Goal: Task Accomplishment & Management: Manage account settings

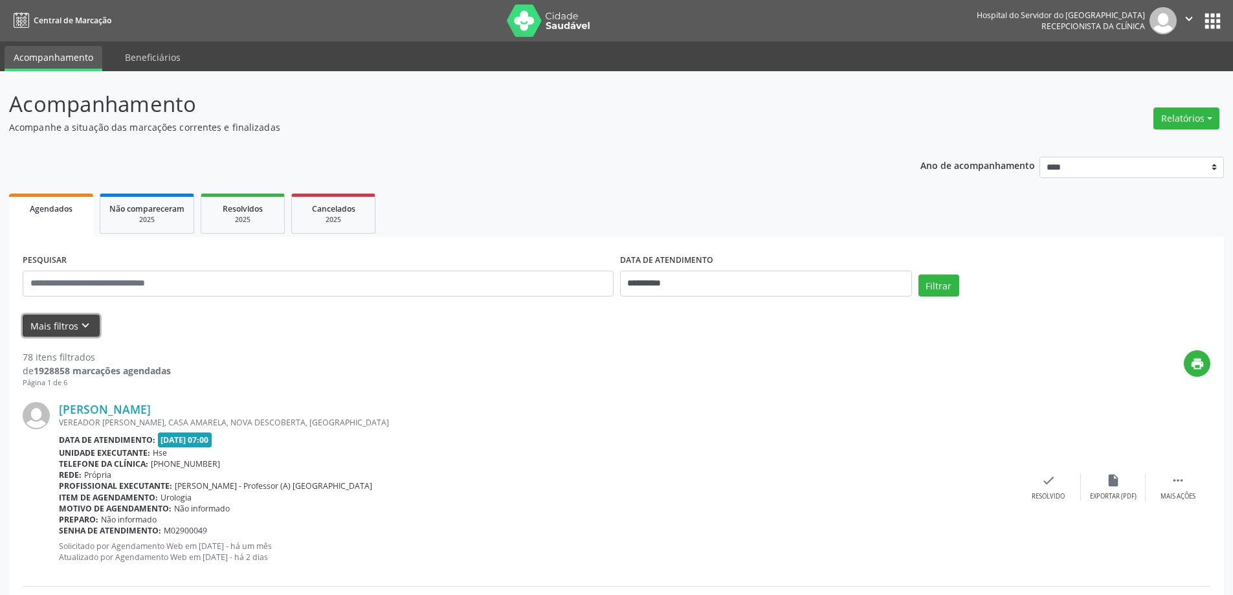
click at [81, 318] on button "Mais filtros keyboard_arrow_down" at bounding box center [61, 326] width 77 height 23
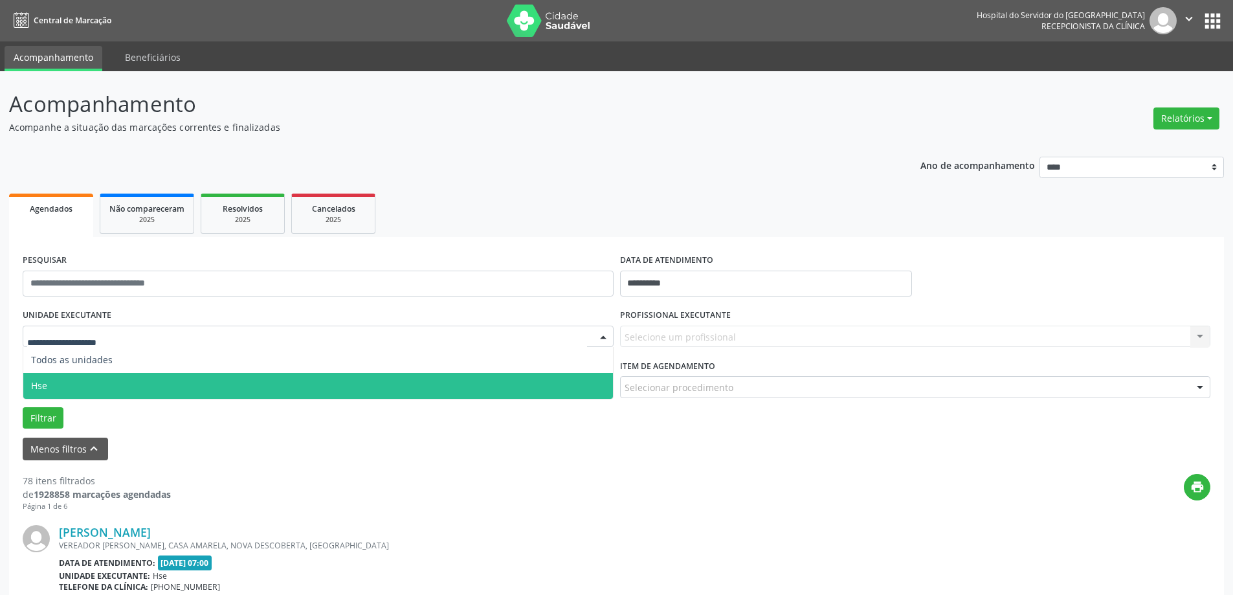
click at [104, 382] on span "Hse" at bounding box center [318, 386] width 590 height 26
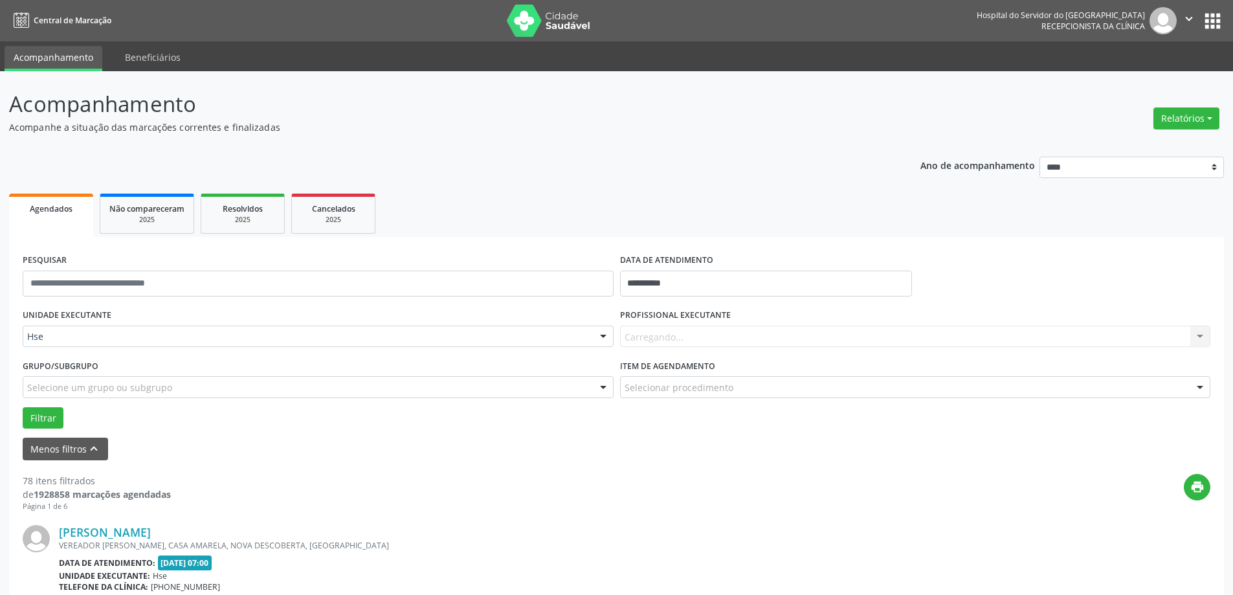
click at [711, 338] on div "Carregando... Nenhum resultado encontrado para: " " Não há nenhuma opção para s…" at bounding box center [915, 337] width 591 height 22
click at [709, 346] on div "Carregando... Nenhum resultado encontrado para: " " Não há nenhuma opção para s…" at bounding box center [915, 337] width 591 height 22
click at [716, 337] on div "Carregando... Nenhum resultado encontrado para: " " Não há nenhuma opção para s…" at bounding box center [915, 337] width 591 height 22
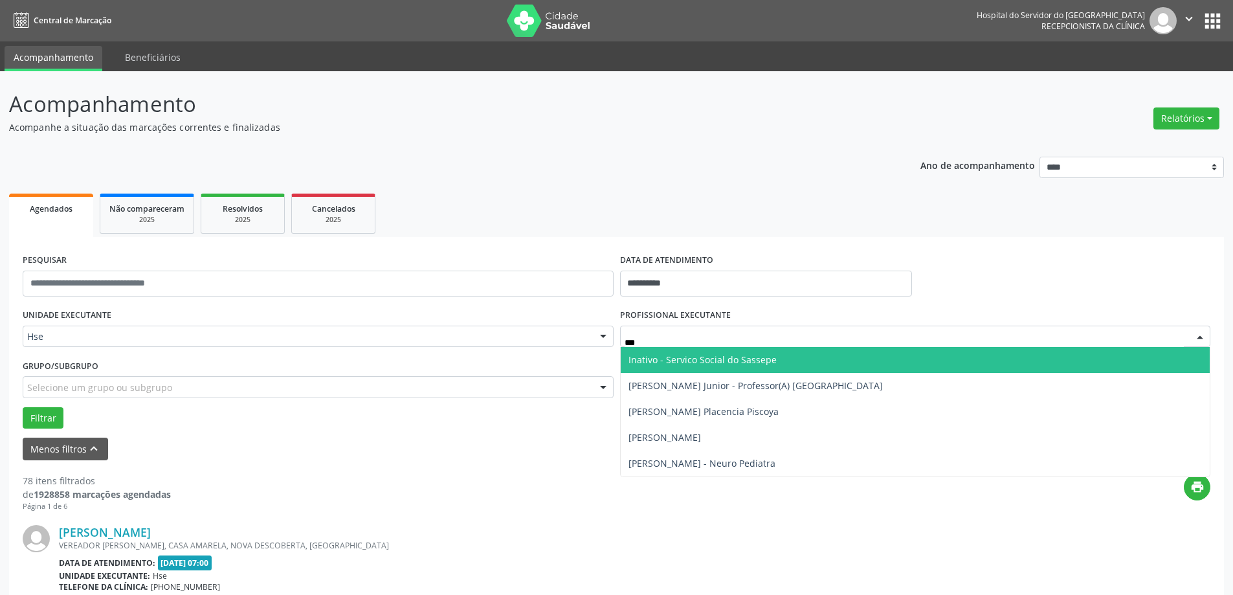
type input "****"
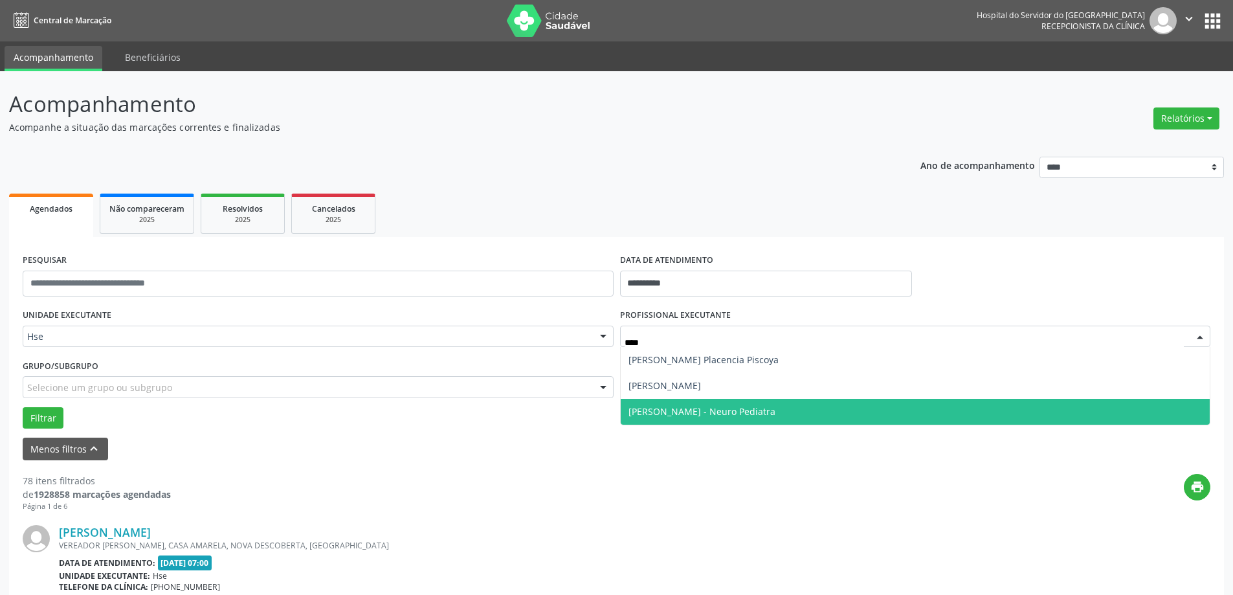
click at [668, 405] on span "[PERSON_NAME] - Neuro Pediatra" at bounding box center [916, 412] width 590 height 26
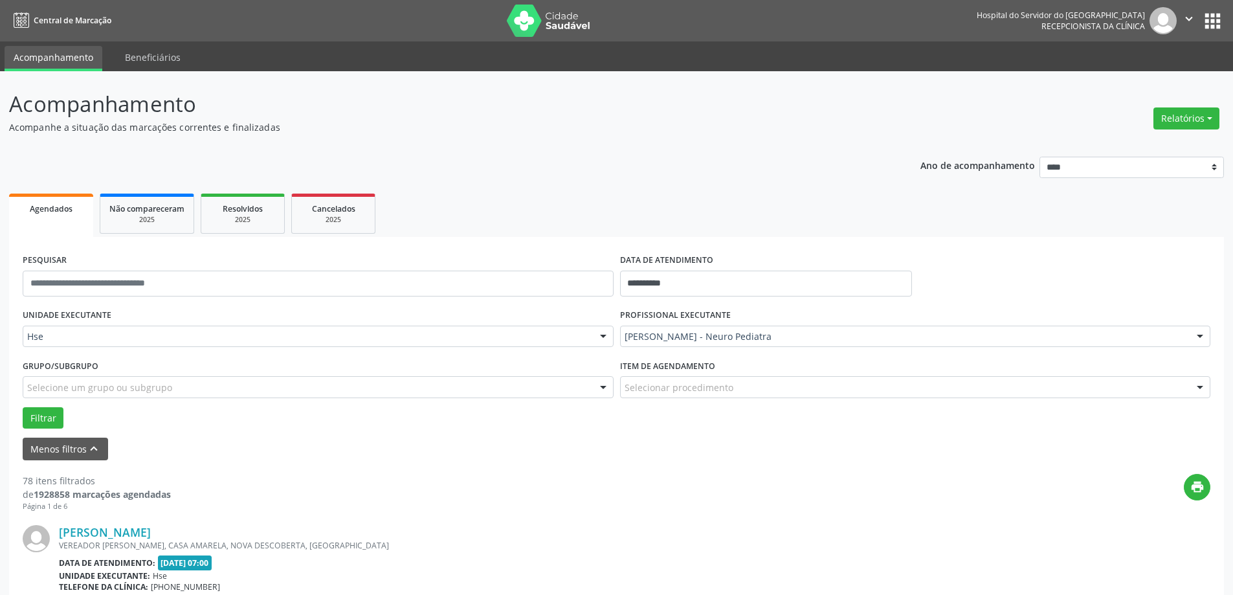
click at [692, 375] on label "Item de agendamento" at bounding box center [667, 366] width 95 height 20
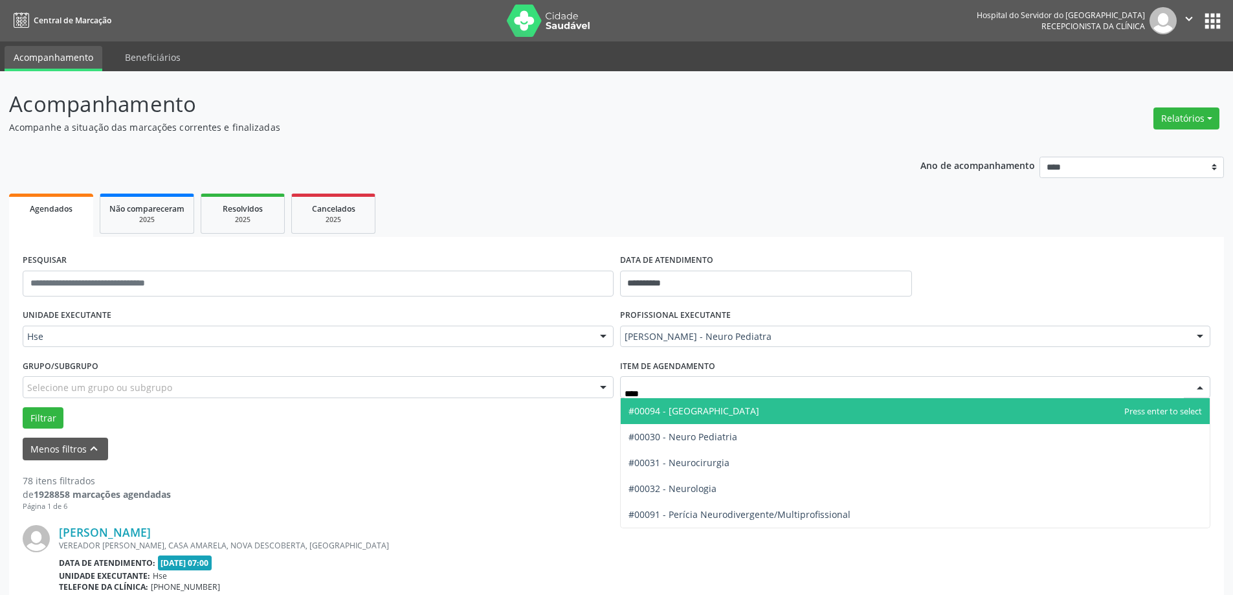
type input "*****"
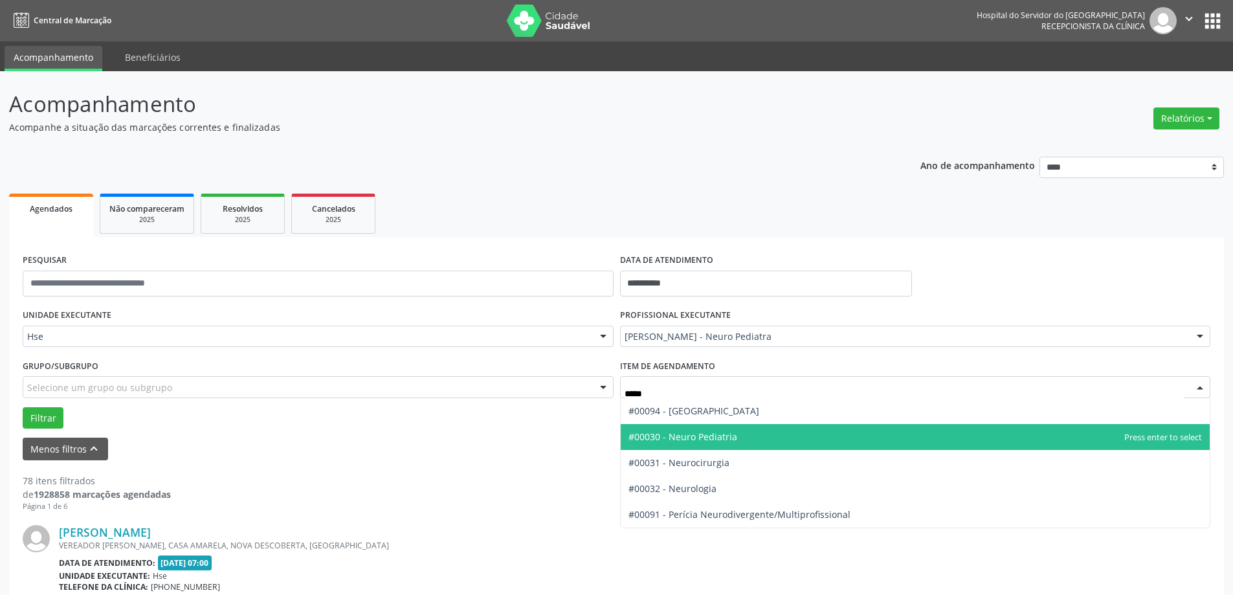
click at [716, 447] on span "#00030 - Neuro Pediatria" at bounding box center [916, 437] width 590 height 26
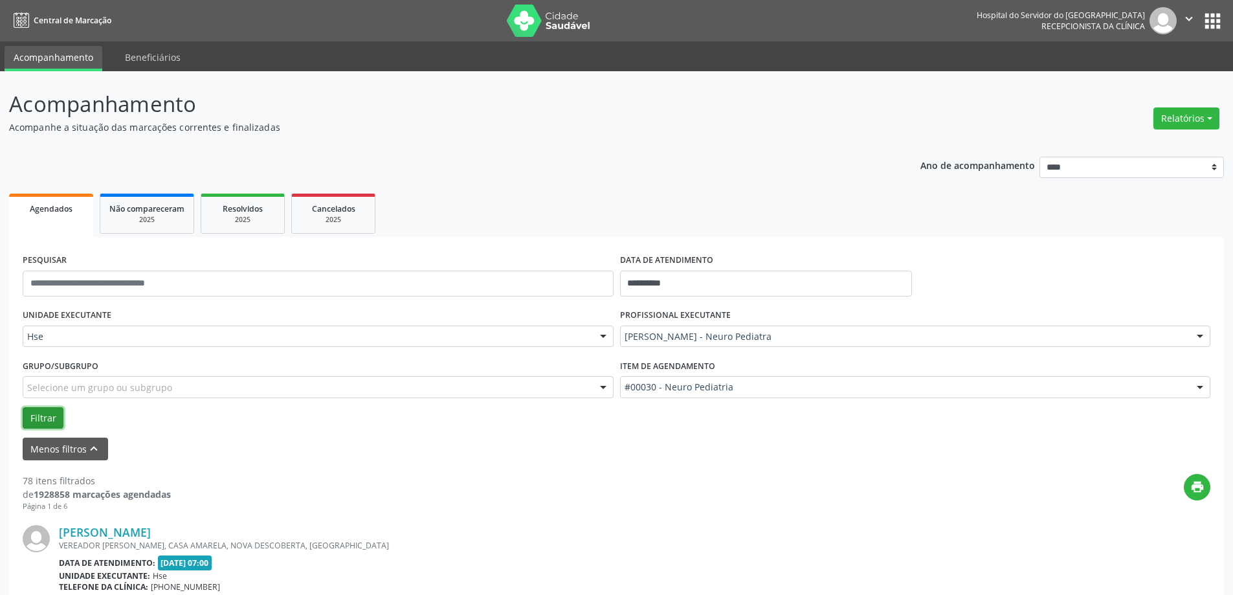
click at [57, 413] on button "Filtrar" at bounding box center [43, 418] width 41 height 22
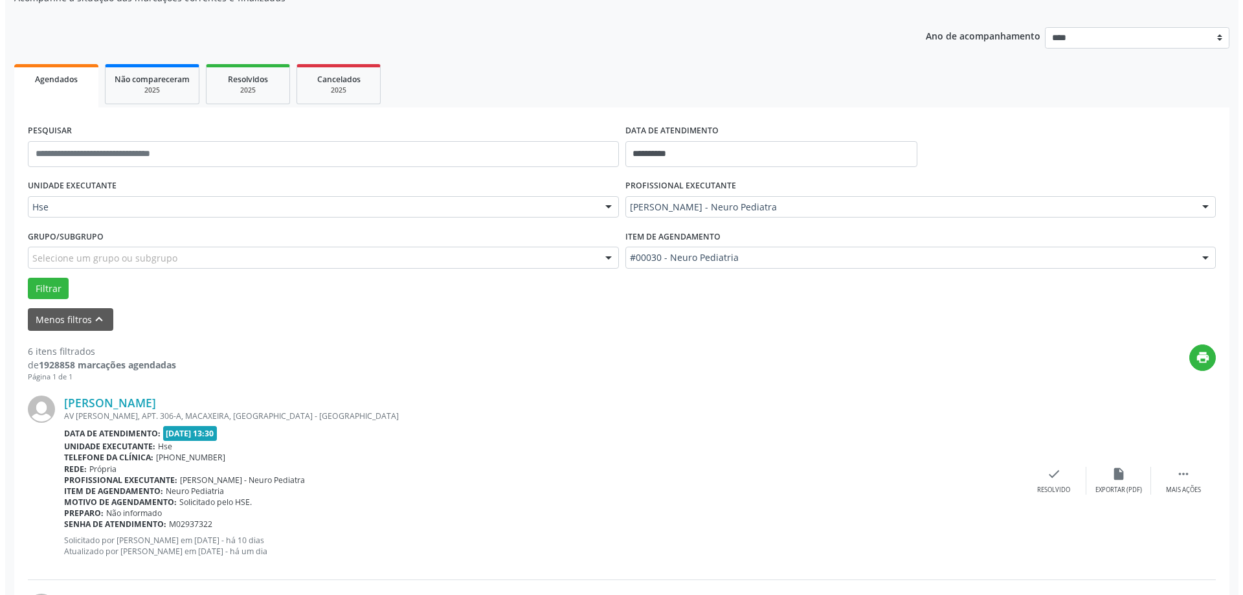
scroll to position [194, 0]
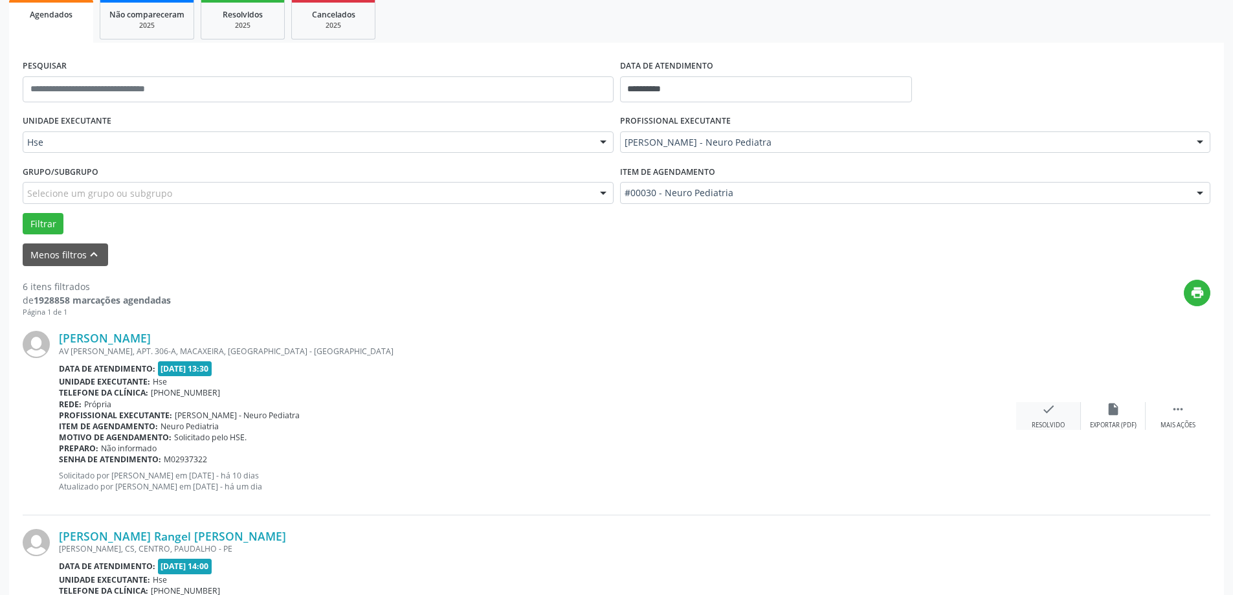
click at [1052, 423] on div "Resolvido" at bounding box center [1048, 425] width 33 height 9
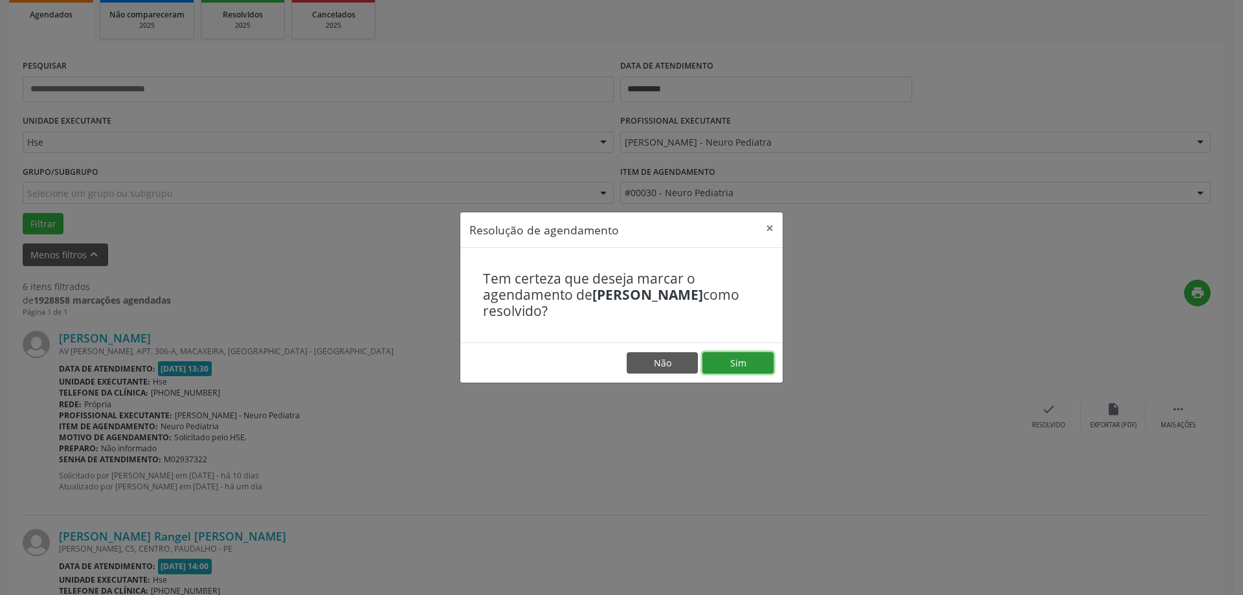
click at [742, 368] on button "Sim" at bounding box center [737, 363] width 71 height 22
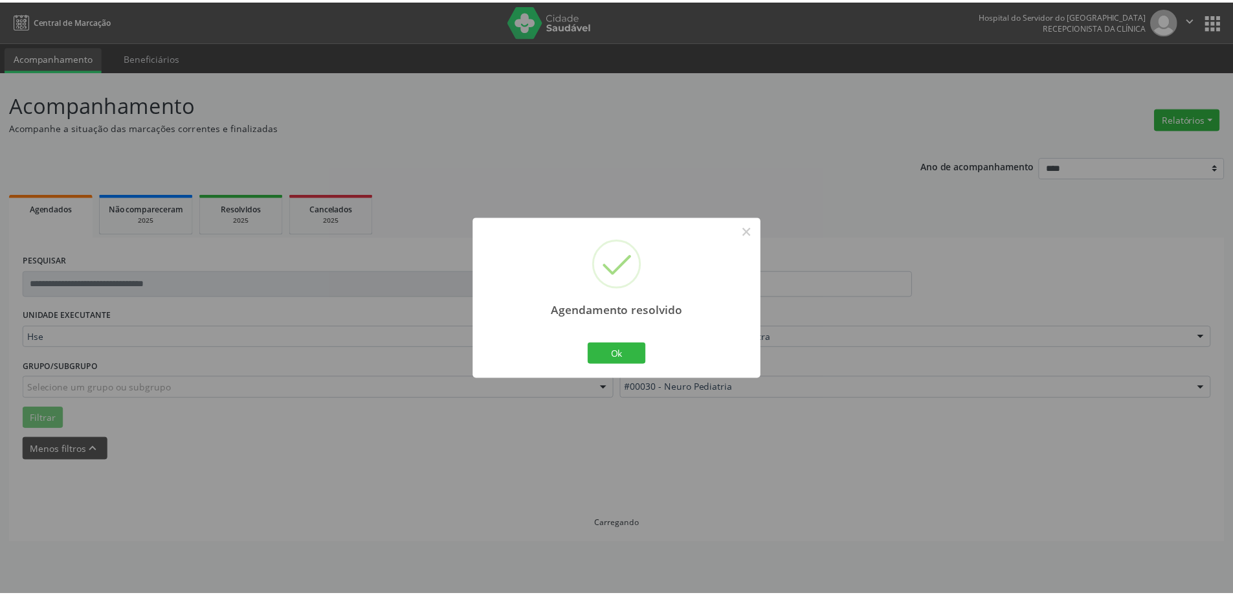
scroll to position [0, 0]
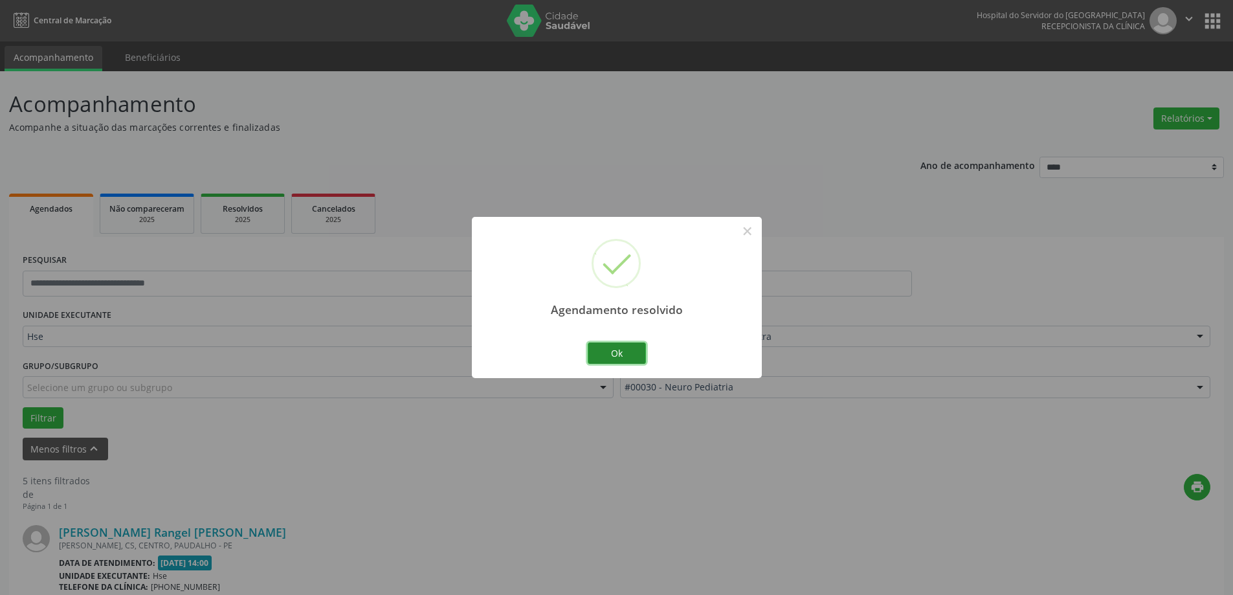
click at [623, 348] on button "Ok" at bounding box center [617, 353] width 58 height 22
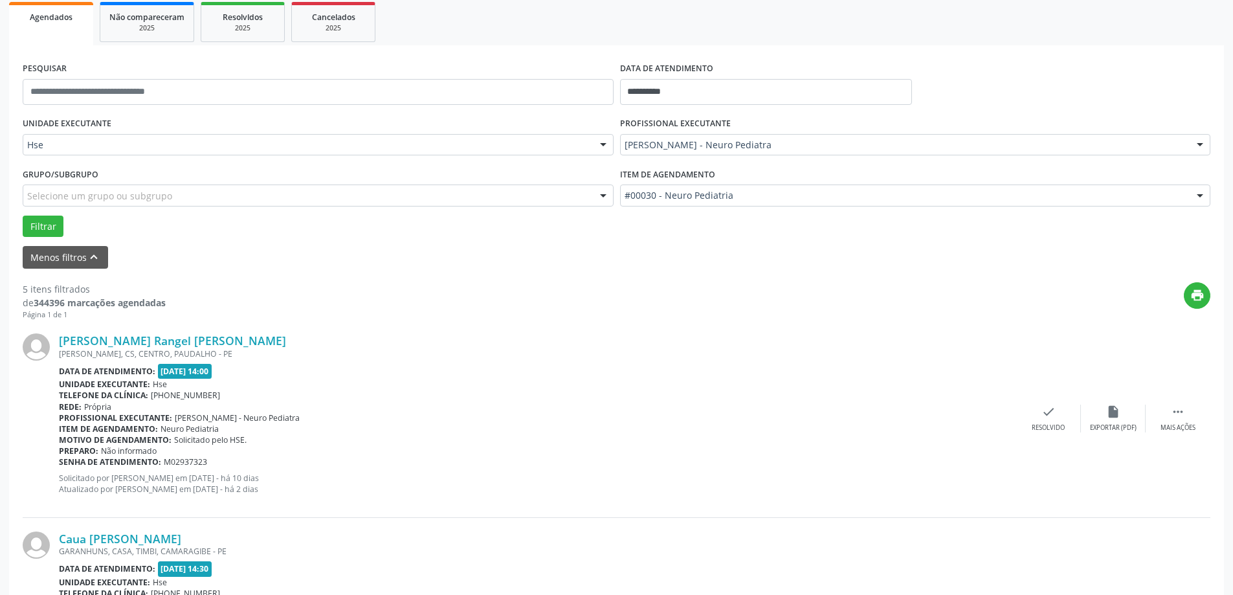
scroll to position [194, 0]
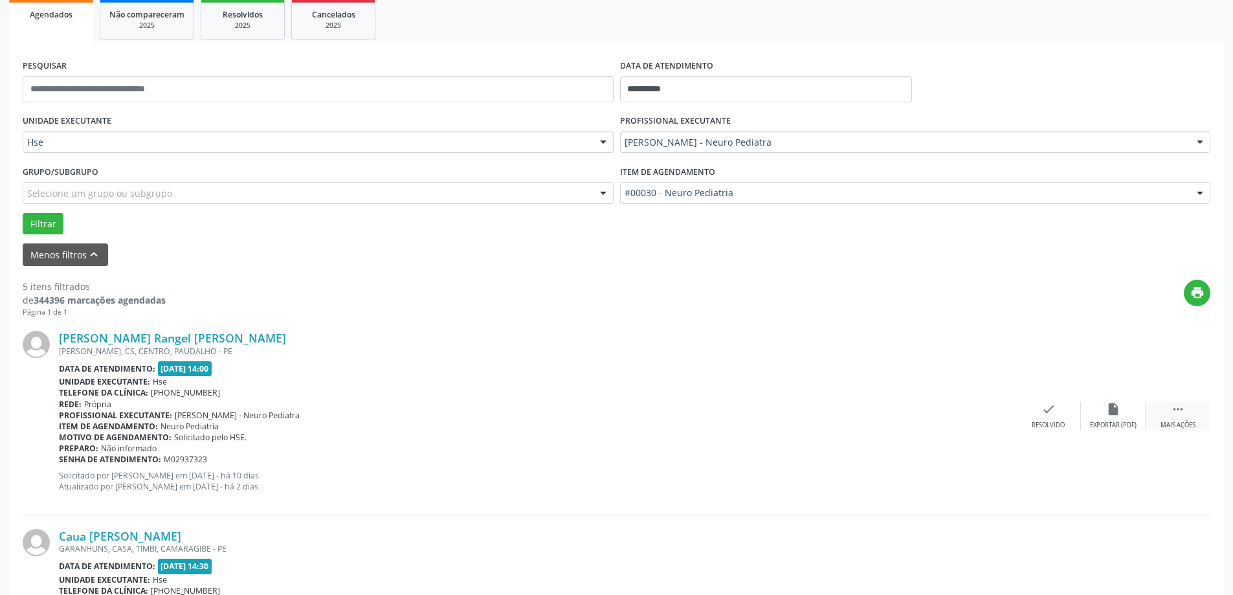
click at [1192, 410] on div " Mais ações" at bounding box center [1178, 416] width 65 height 28
click at [1112, 418] on div "alarm_off Não compareceu" at bounding box center [1113, 416] width 65 height 28
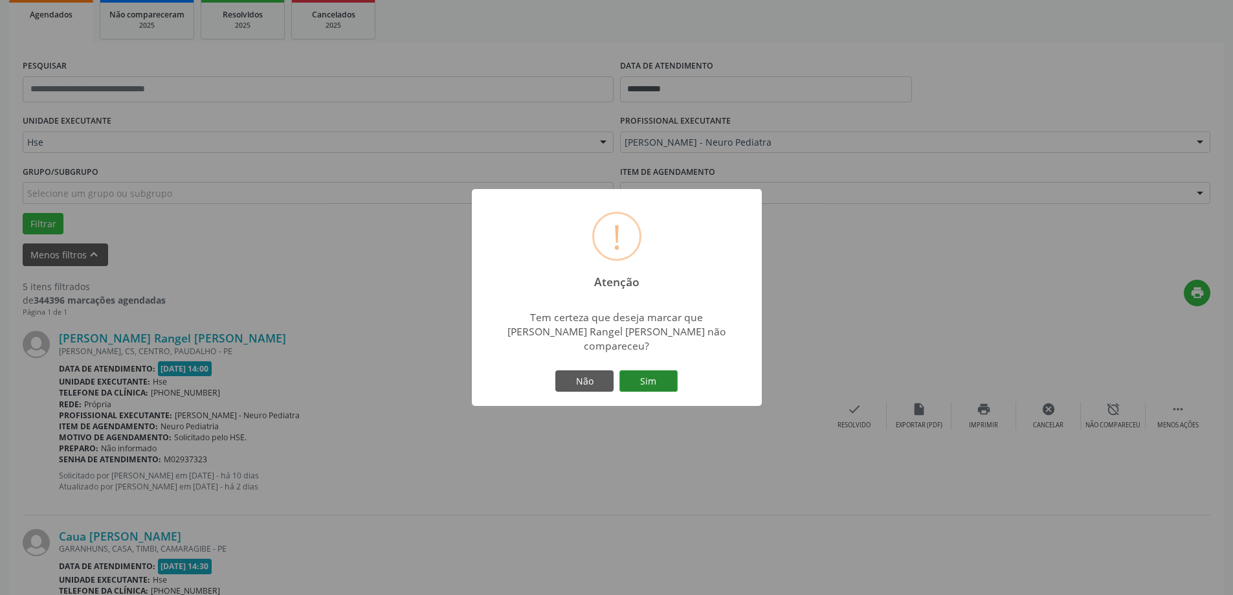
click at [637, 384] on button "Sim" at bounding box center [648, 381] width 58 height 22
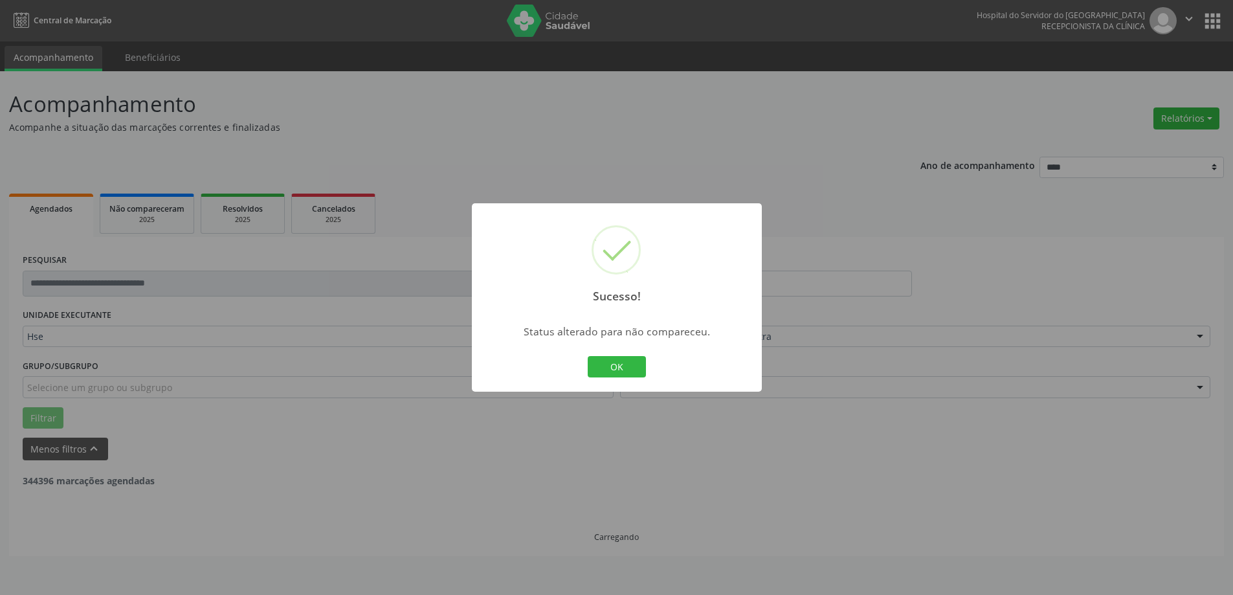
scroll to position [0, 0]
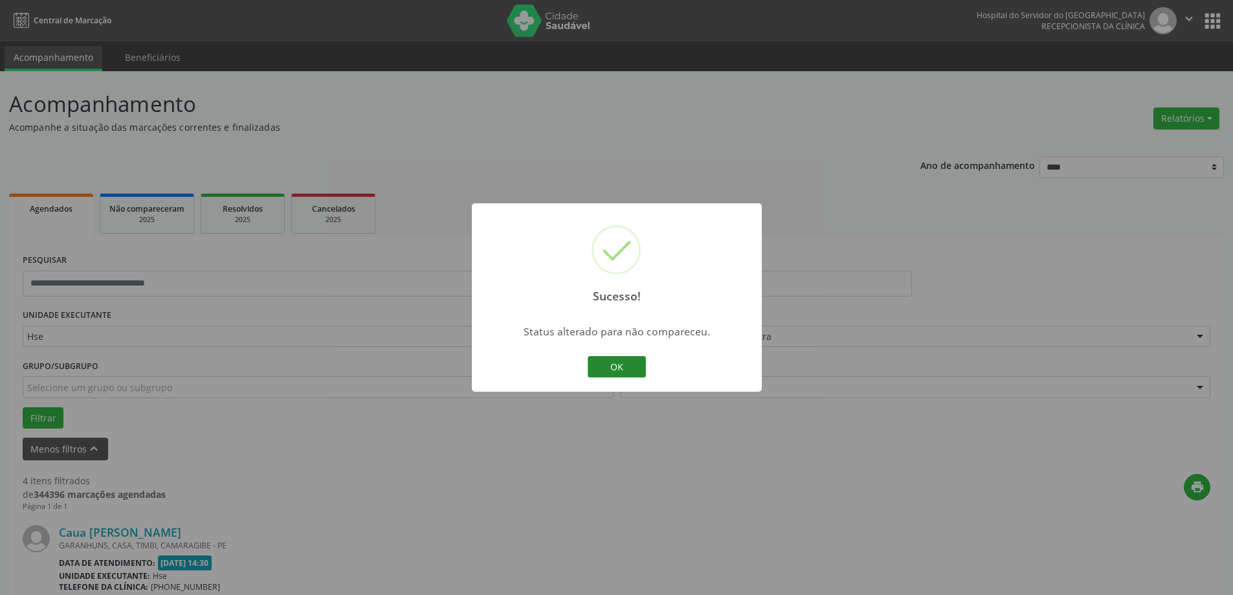
click at [624, 371] on button "OK" at bounding box center [617, 367] width 58 height 22
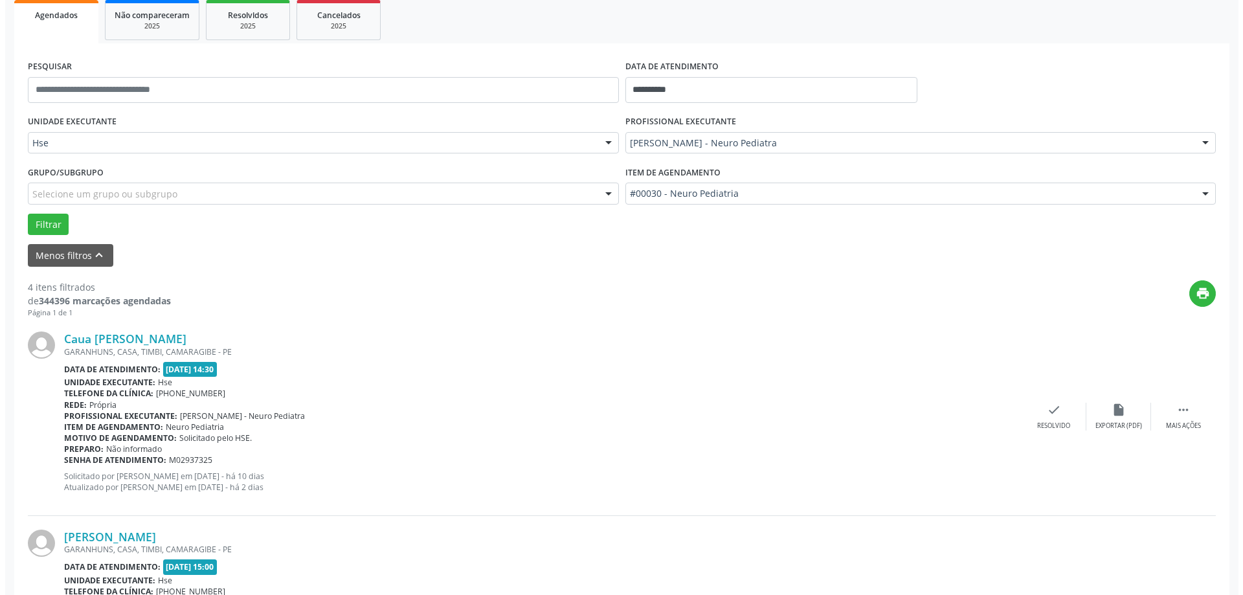
scroll to position [194, 0]
click at [1032, 410] on div "check Resolvido" at bounding box center [1048, 416] width 65 height 28
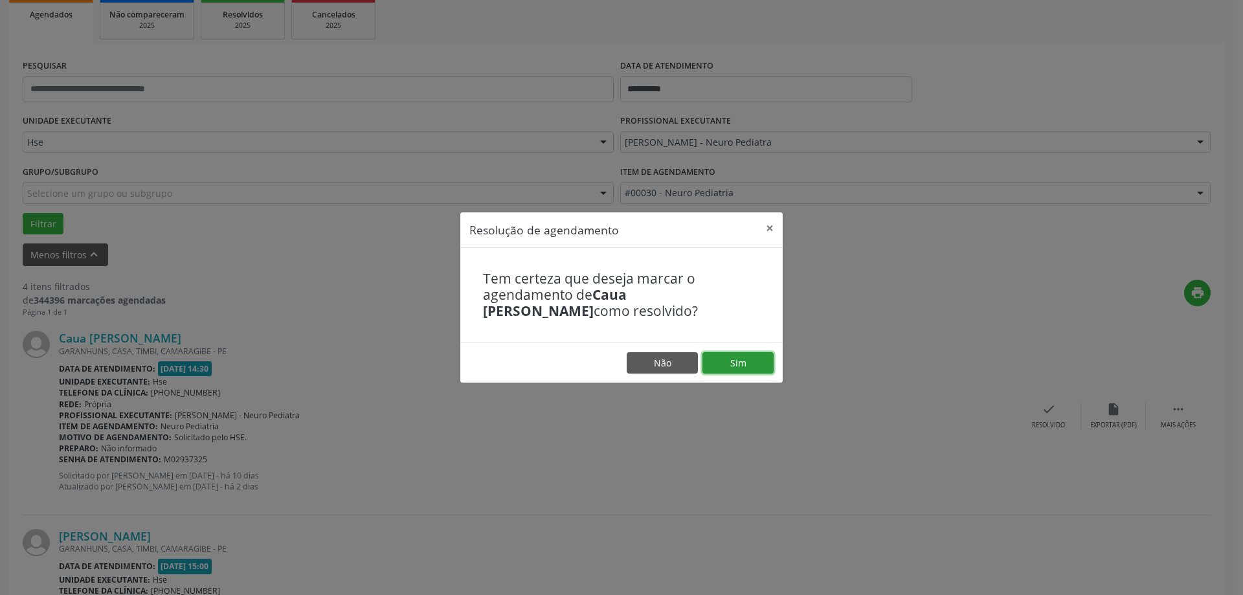
click at [748, 362] on button "Sim" at bounding box center [737, 363] width 71 height 22
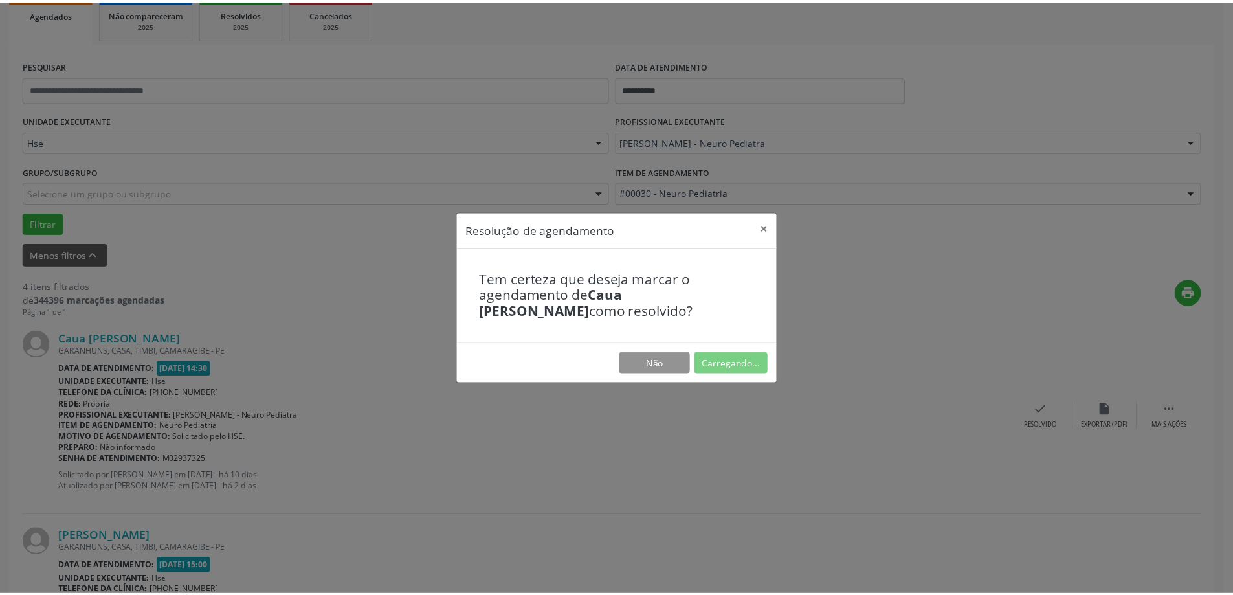
scroll to position [0, 0]
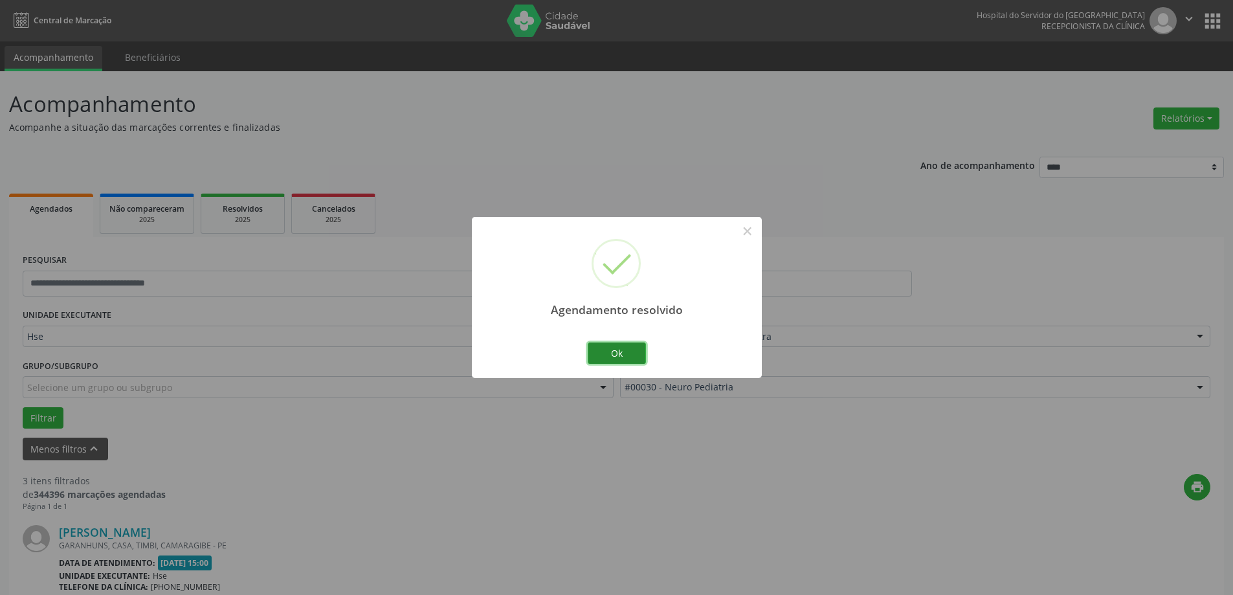
click at [628, 353] on button "Ok" at bounding box center [617, 353] width 58 height 22
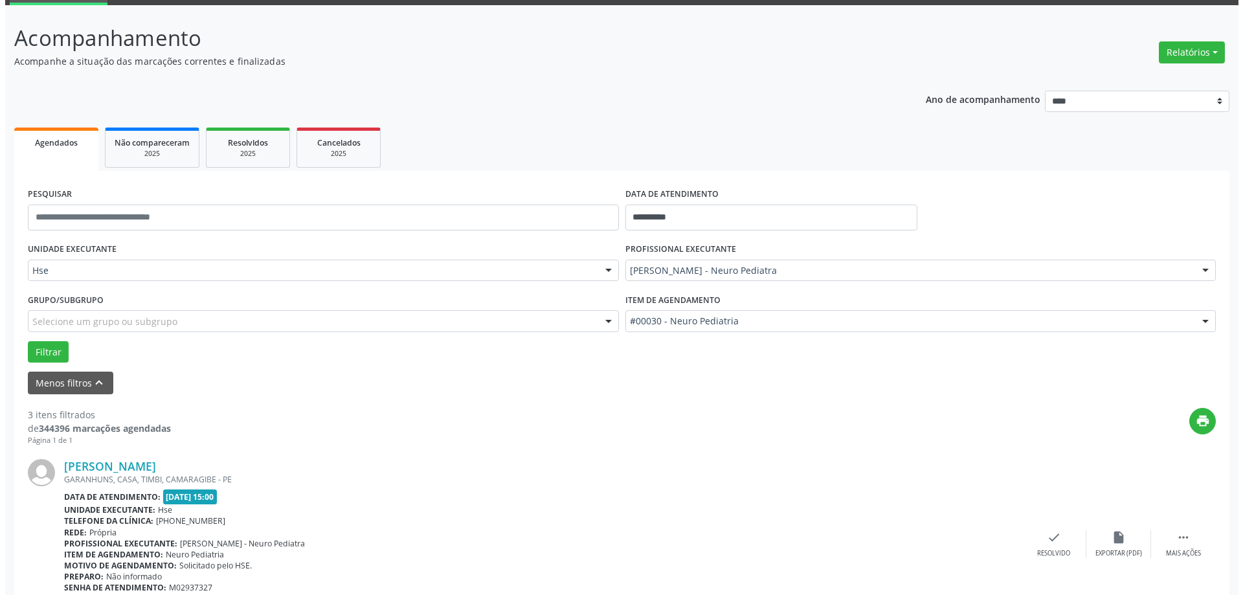
scroll to position [129, 0]
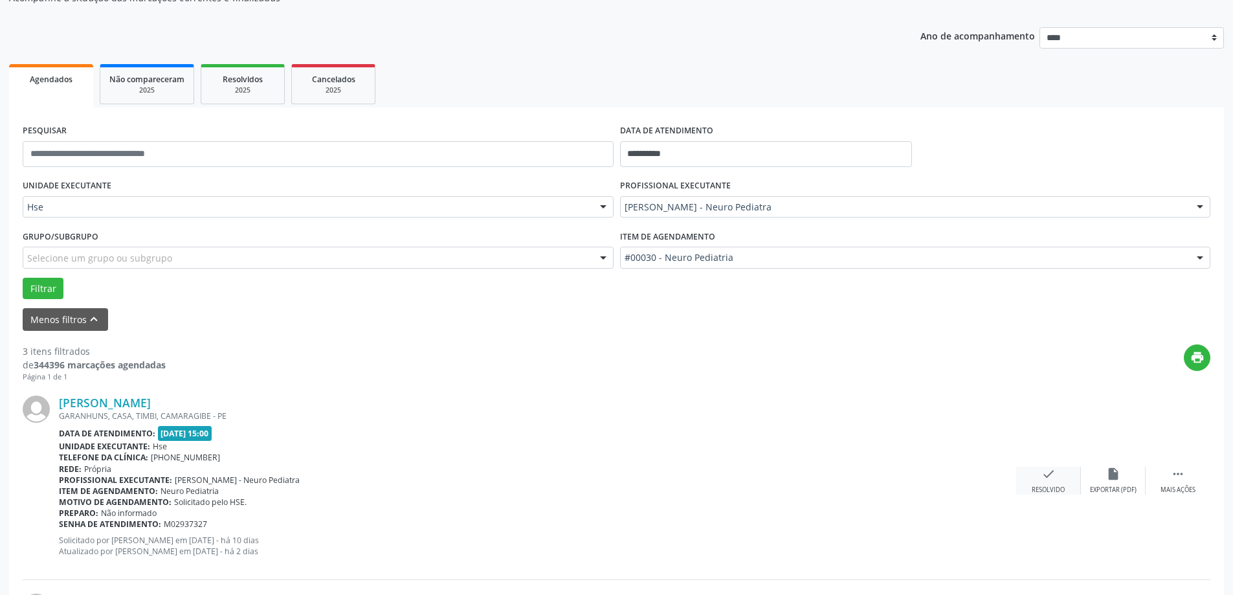
click at [1042, 476] on icon "check" at bounding box center [1048, 474] width 14 height 14
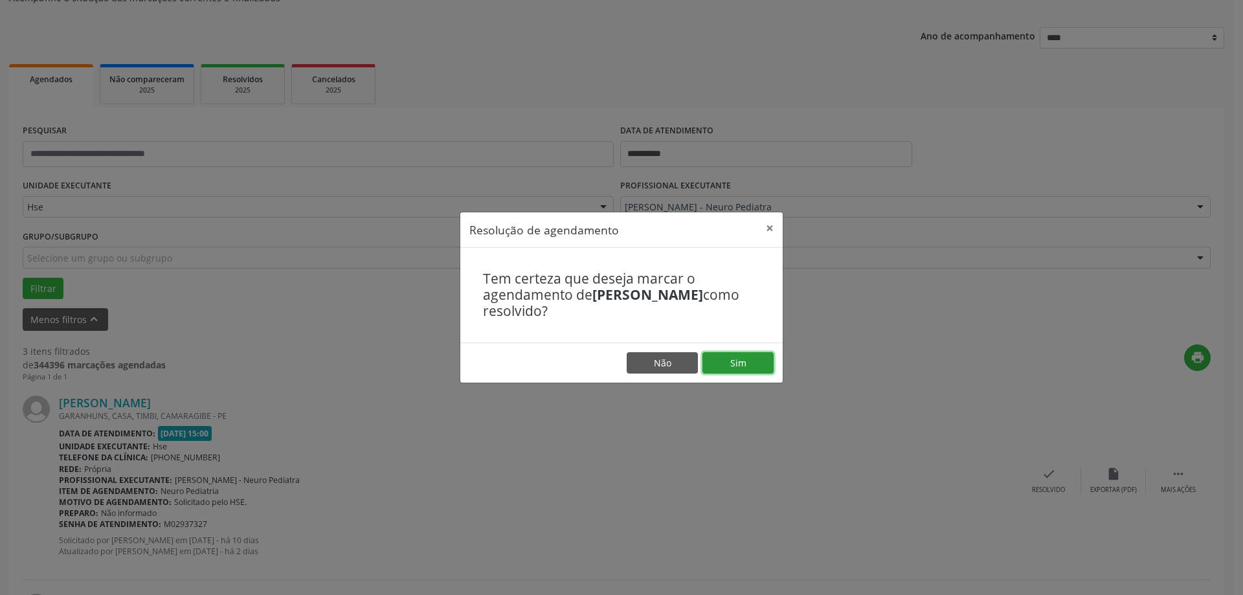
click at [762, 360] on button "Sim" at bounding box center [737, 363] width 71 height 22
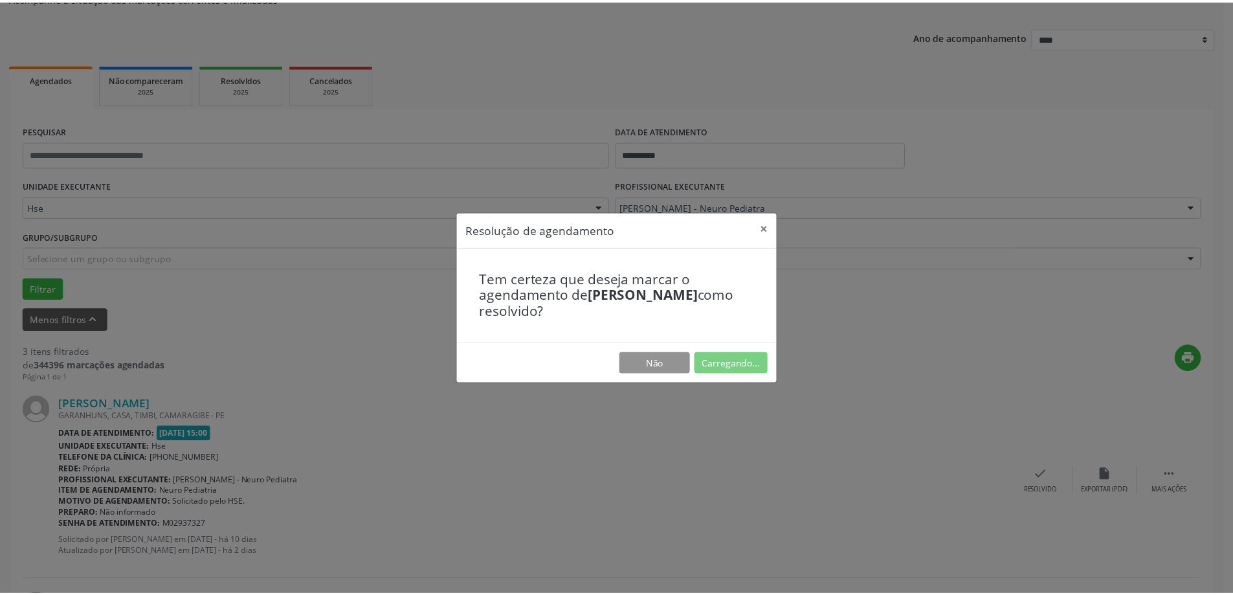
scroll to position [0, 0]
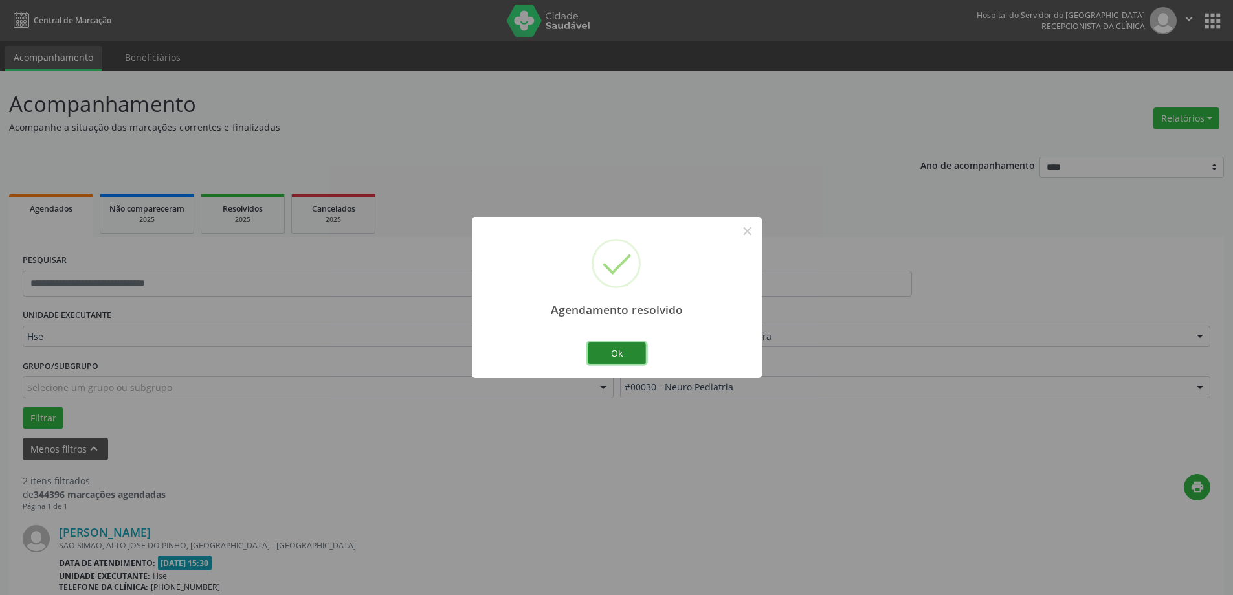
click at [620, 355] on button "Ok" at bounding box center [617, 353] width 58 height 22
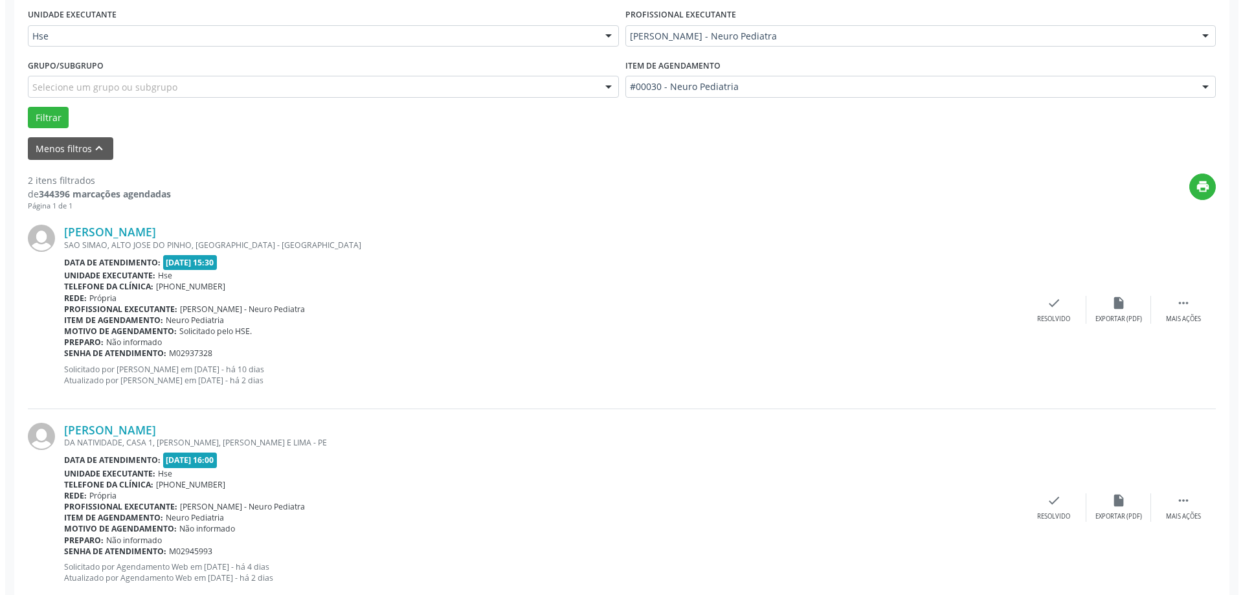
scroll to position [324, 0]
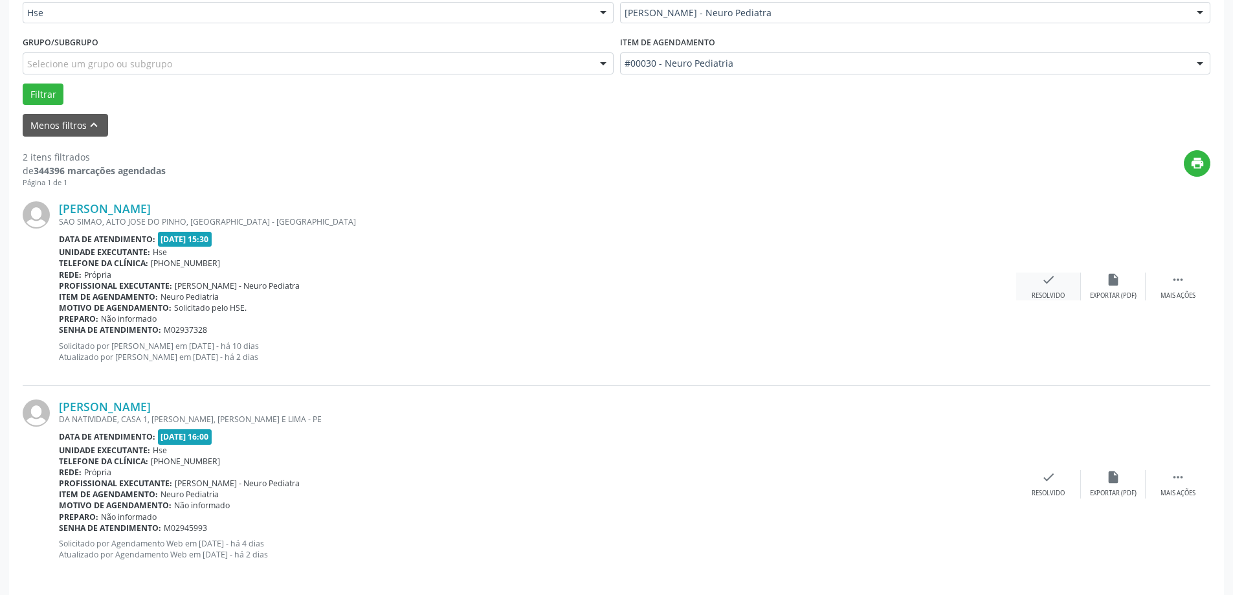
click at [1044, 289] on div "check Resolvido" at bounding box center [1048, 286] width 65 height 28
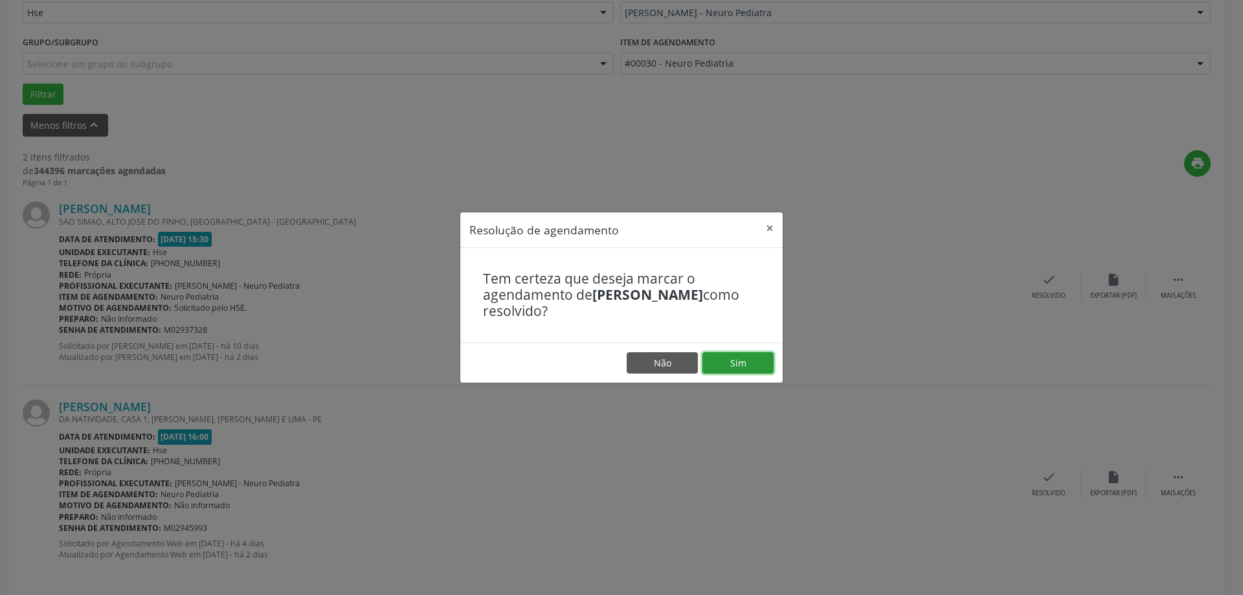
click at [759, 365] on button "Sim" at bounding box center [737, 363] width 71 height 22
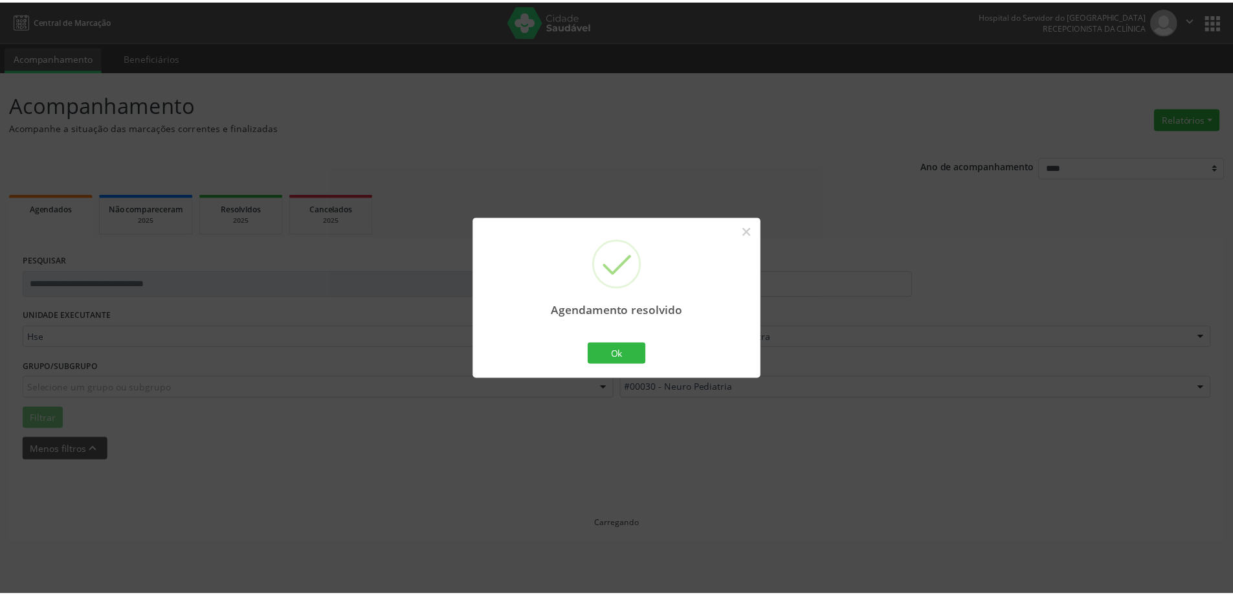
scroll to position [0, 0]
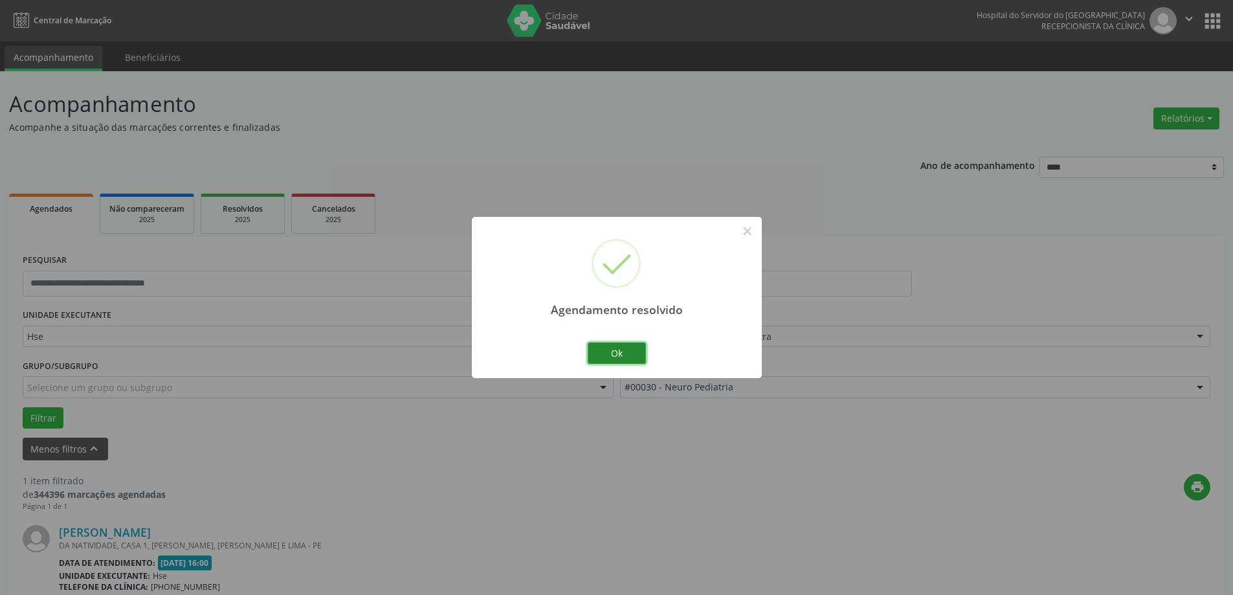
click at [636, 347] on button "Ok" at bounding box center [617, 353] width 58 height 22
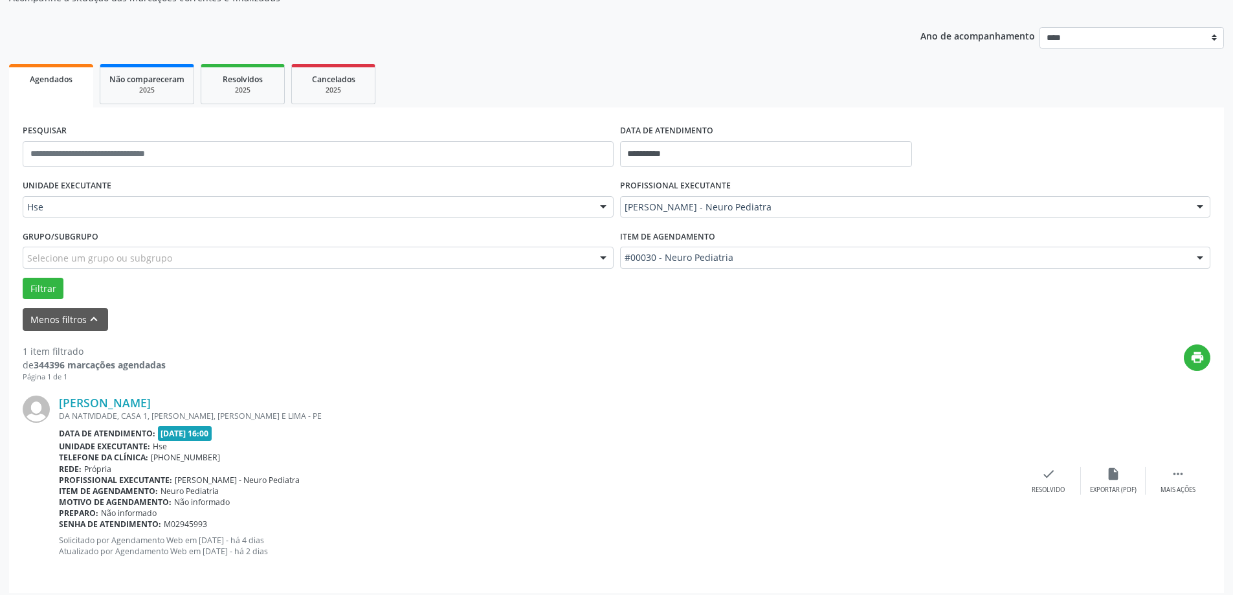
scroll to position [137, 0]
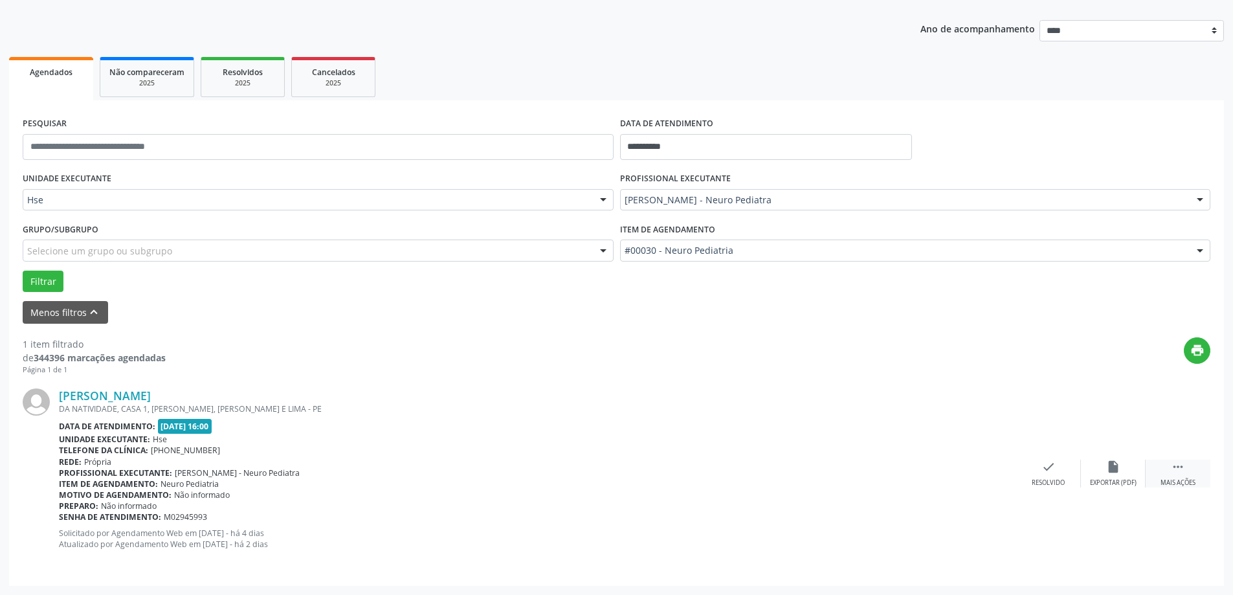
click at [1185, 479] on div "Mais ações" at bounding box center [1177, 482] width 35 height 9
click at [1102, 472] on div "alarm_off Não compareceu" at bounding box center [1113, 474] width 65 height 28
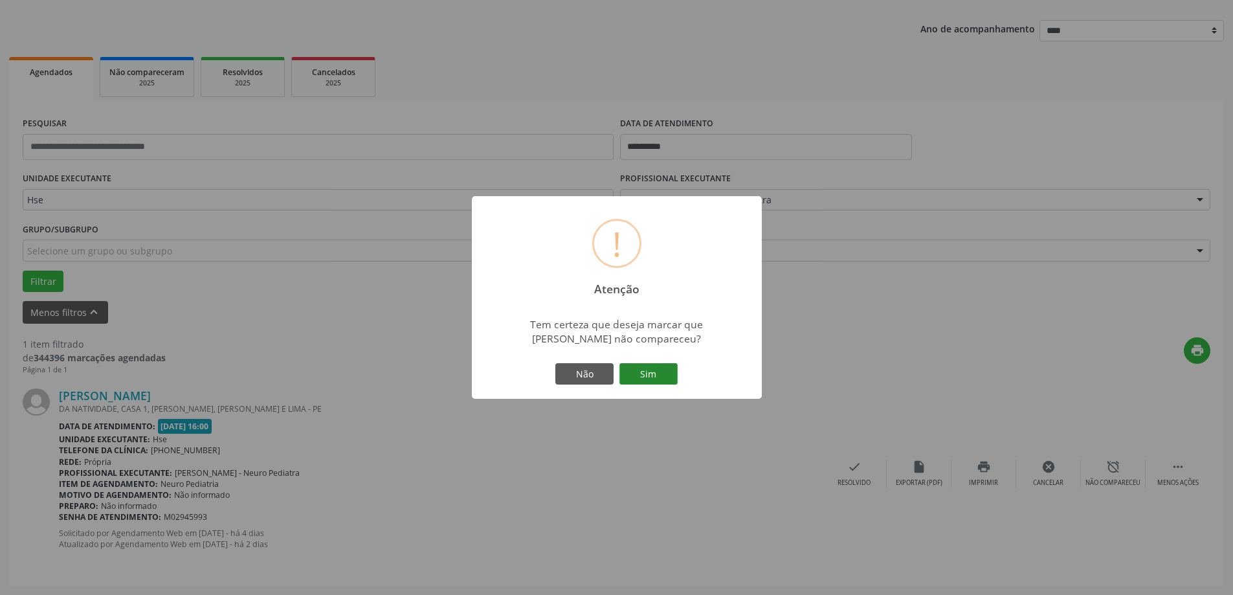
click at [641, 368] on button "Sim" at bounding box center [648, 374] width 58 height 22
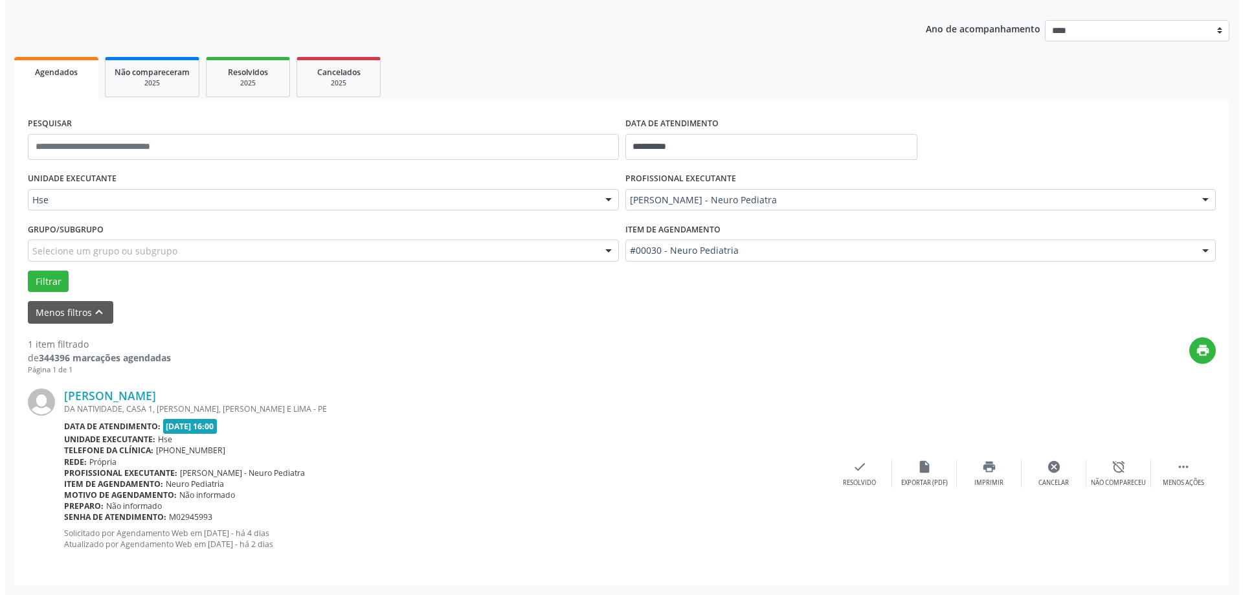
scroll to position [0, 0]
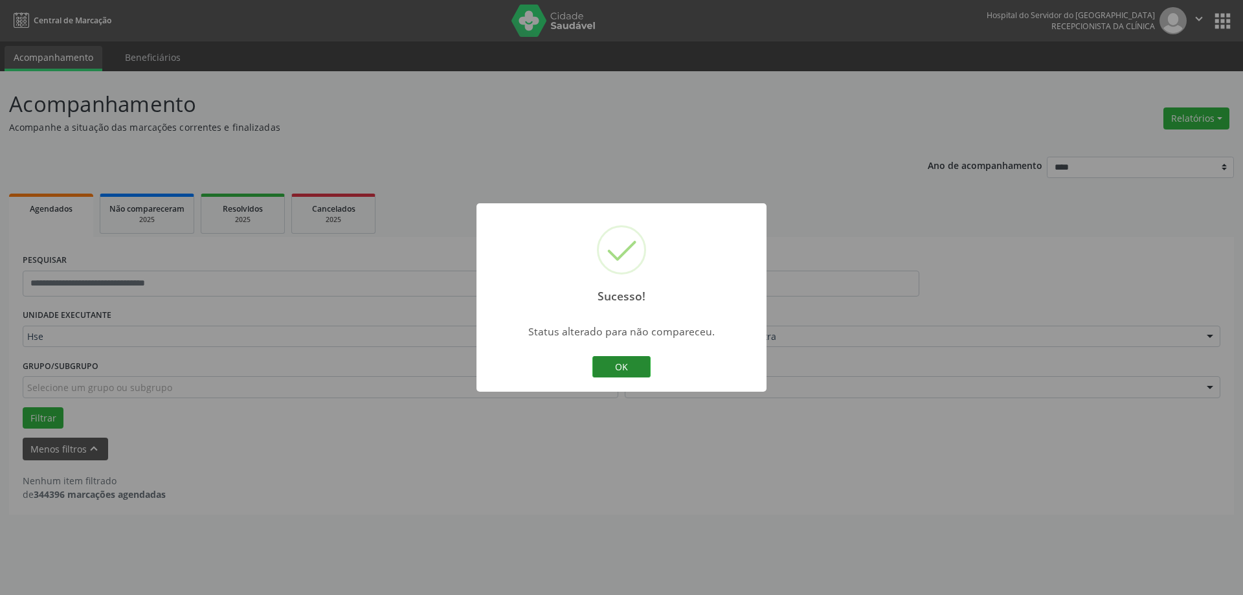
click at [624, 359] on button "OK" at bounding box center [621, 367] width 58 height 22
